Goal: Download file/media

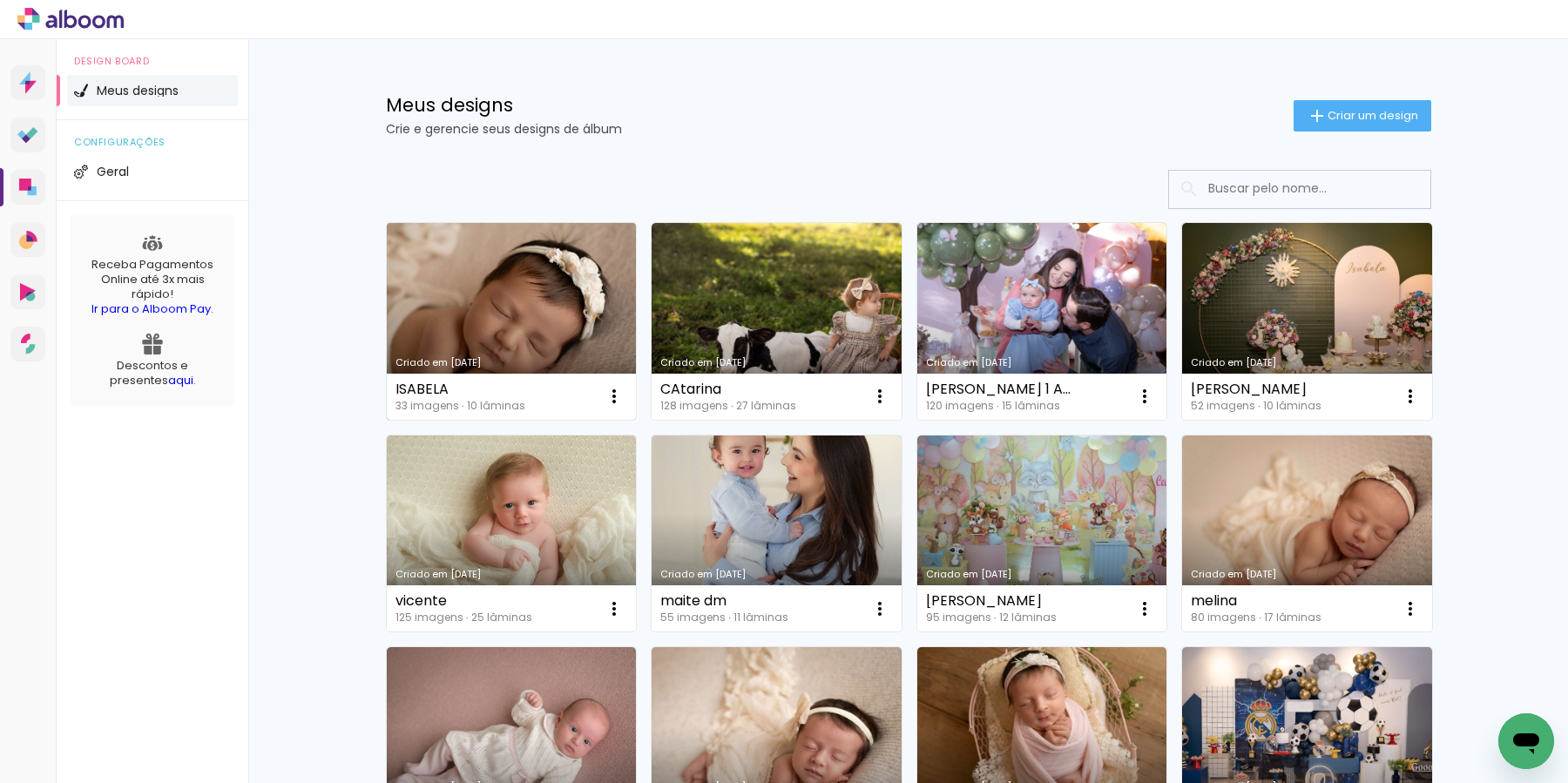
click at [566, 306] on link "Criado em [DATE]" at bounding box center [511, 321] width 250 height 197
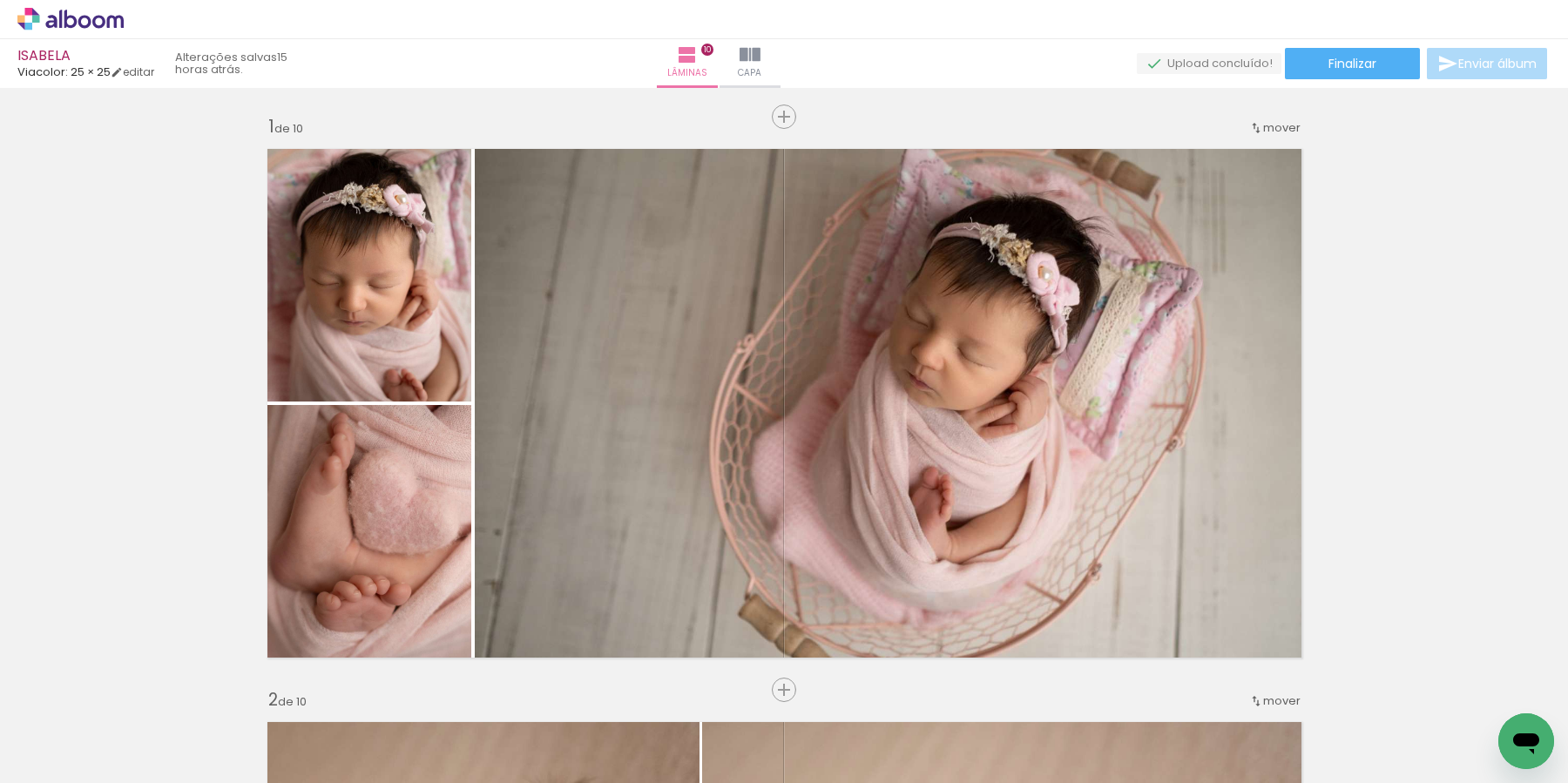
click at [1491, 69] on span "Enviar álbum" at bounding box center [1497, 63] width 78 height 12
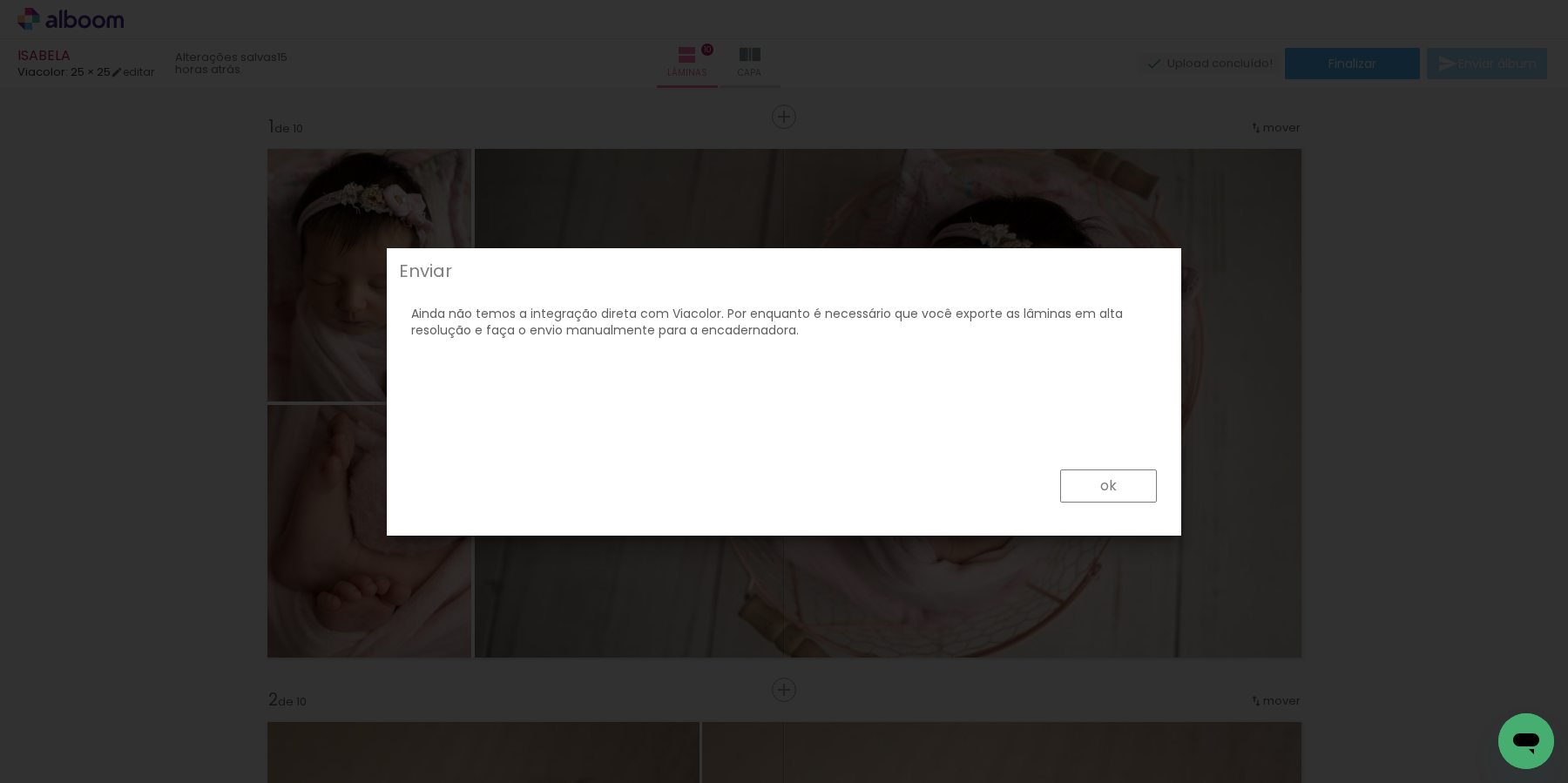
click at [1121, 484] on paper-button "ok" at bounding box center [1108, 486] width 97 height 33
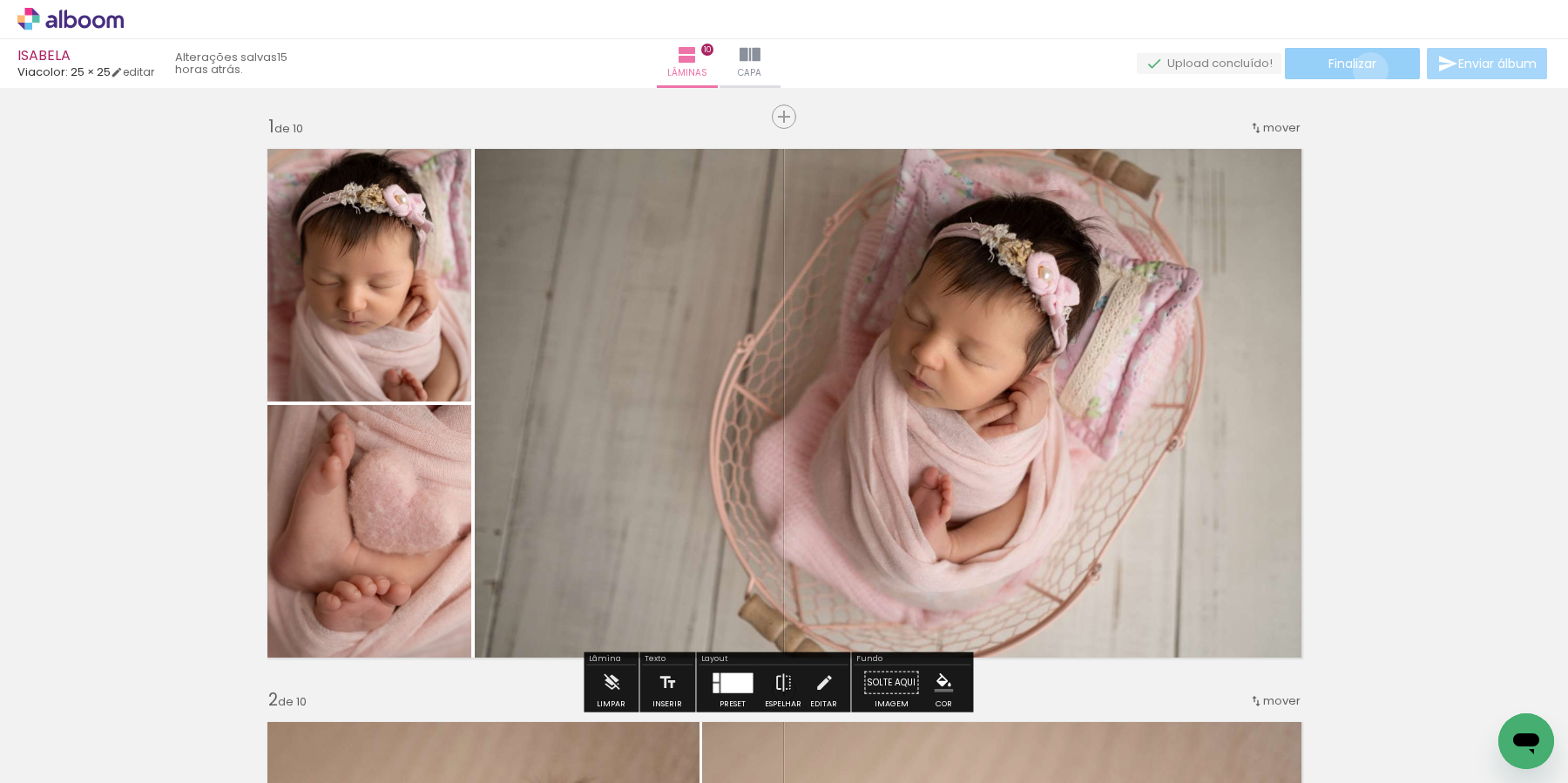
click at [1364, 69] on span "Finalizar" at bounding box center [1352, 63] width 47 height 12
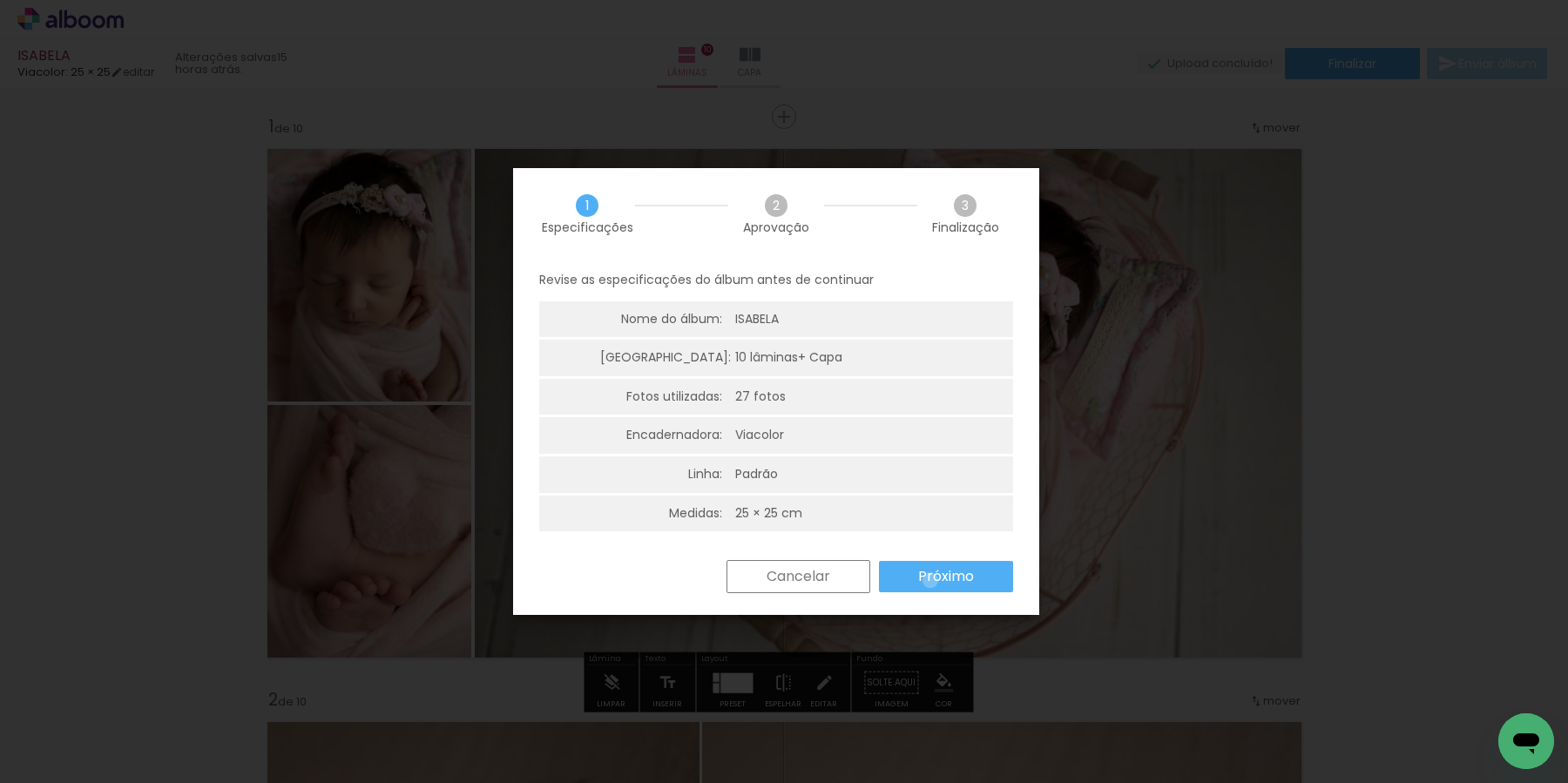
click at [0, 0] on slot "Próximo" at bounding box center [0, 0] width 0 height 0
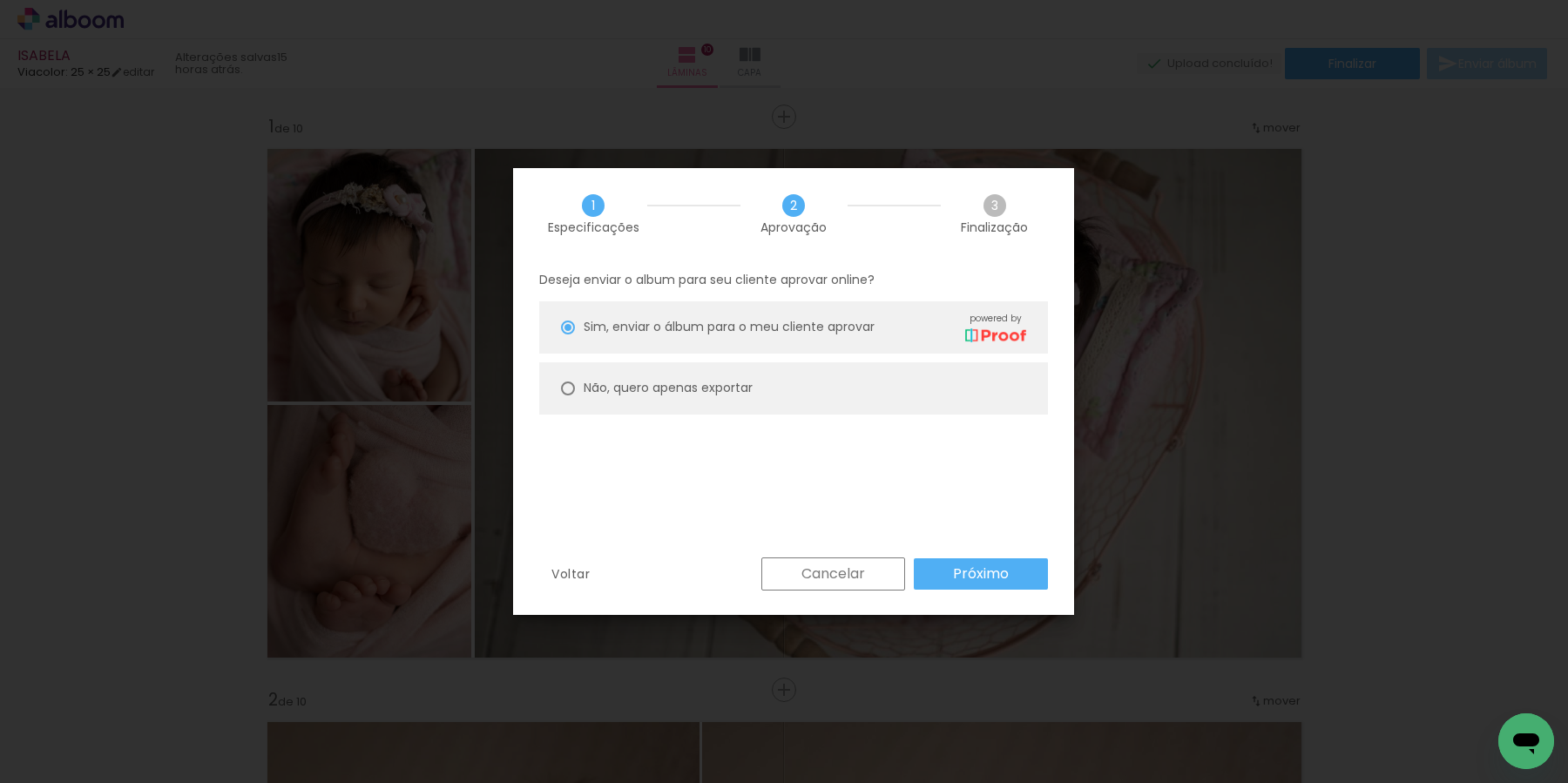
click at [695, 404] on paper-radio-button "Não, quero apenas exportar" at bounding box center [793, 388] width 508 height 52
type paper-radio-button "on"
click at [968, 594] on div "Voltar Cancelar Próximo" at bounding box center [793, 587] width 561 height 59
click at [0, 0] on slot "Próximo" at bounding box center [0, 0] width 0 height 0
type input "Alta, 300 DPI"
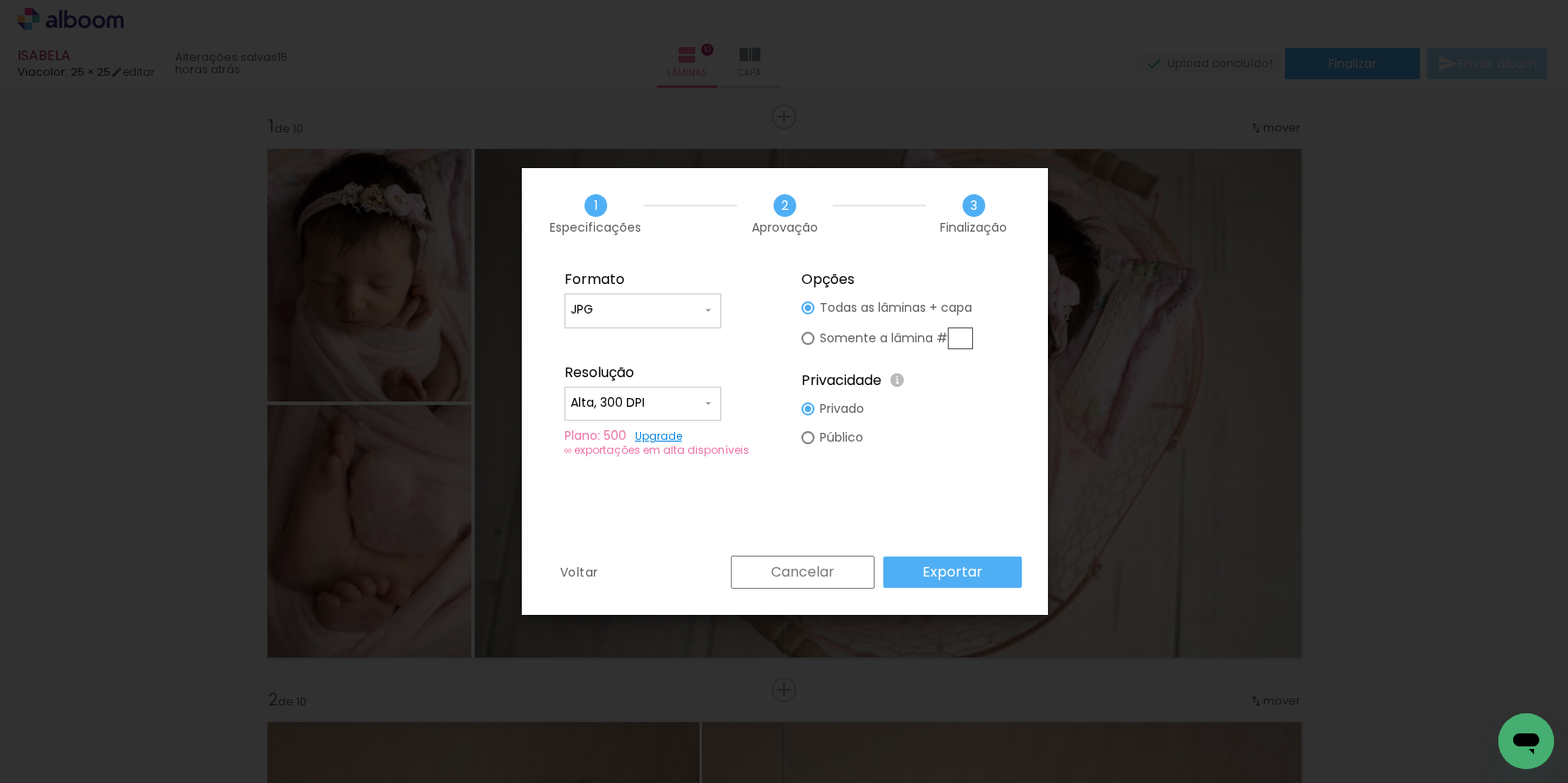
click at [0, 0] on slot "Exportar" at bounding box center [0, 0] width 0 height 0
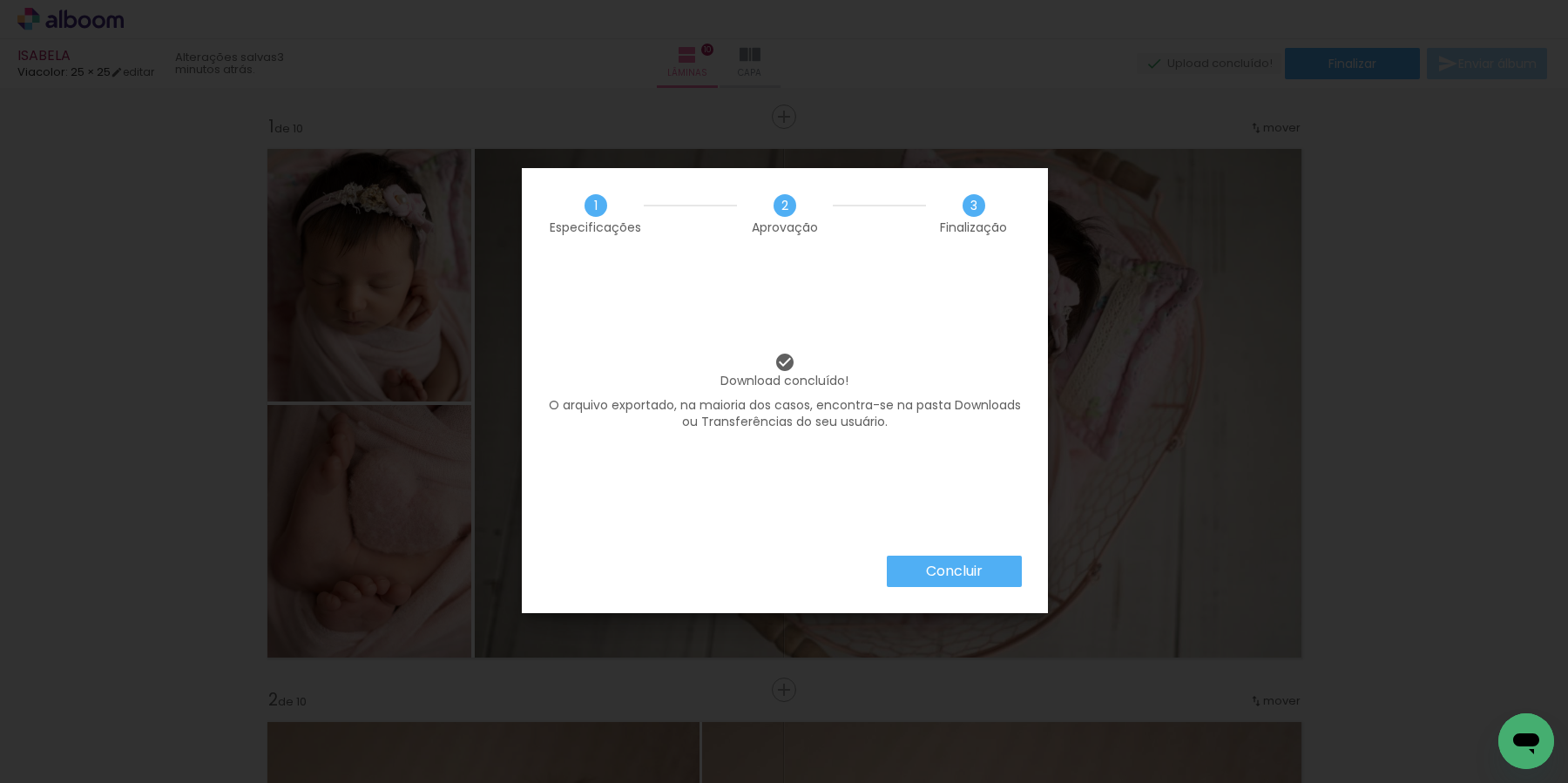
click at [0, 0] on slot "Concluir" at bounding box center [0, 0] width 0 height 0
